Goal: Transaction & Acquisition: Purchase product/service

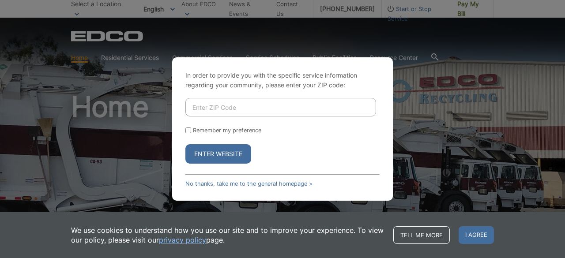
click at [200, 107] on input "Enter ZIP Code" at bounding box center [280, 107] width 191 height 19
type input "92081"
click at [188, 130] on input "Remember my preference" at bounding box center [188, 130] width 6 height 6
checkbox input "true"
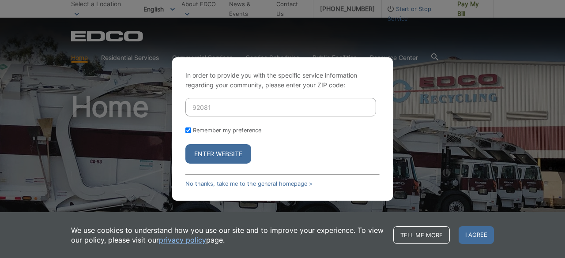
checkbox input "true"
click at [207, 152] on button "Enter Website" at bounding box center [218, 153] width 66 height 19
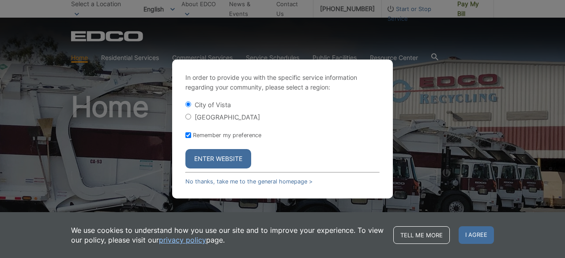
click at [207, 159] on button "Enter Website" at bounding box center [218, 158] width 66 height 19
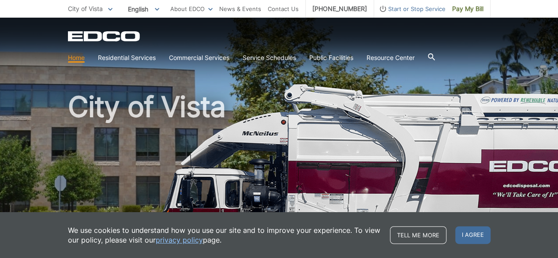
click at [304, 37] on div "EDCO Logo" at bounding box center [279, 36] width 423 height 11
click at [364, 39] on div "EDCO Logo" at bounding box center [279, 36] width 423 height 11
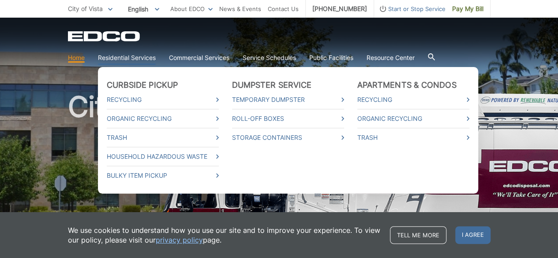
click at [135, 56] on link "Residential Services" at bounding box center [127, 58] width 58 height 10
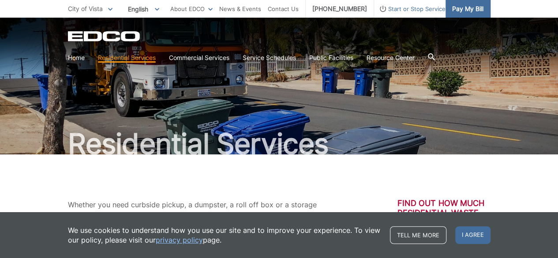
click at [467, 8] on span "Pay My Bill" at bounding box center [467, 9] width 31 height 10
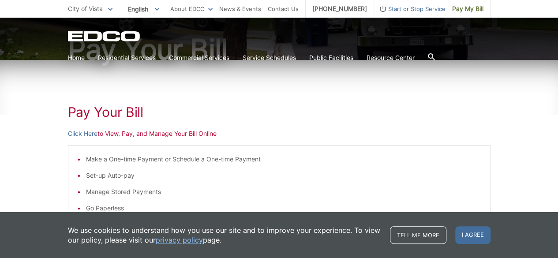
scroll to position [95, 0]
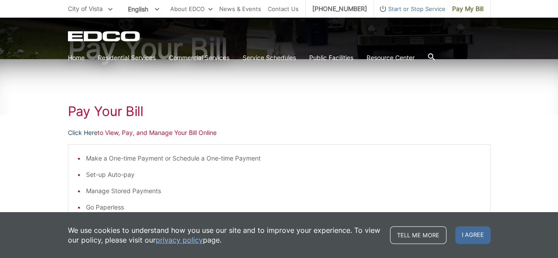
click at [86, 131] on link "Click Here" at bounding box center [83, 133] width 30 height 10
